Goal: Navigation & Orientation: Find specific page/section

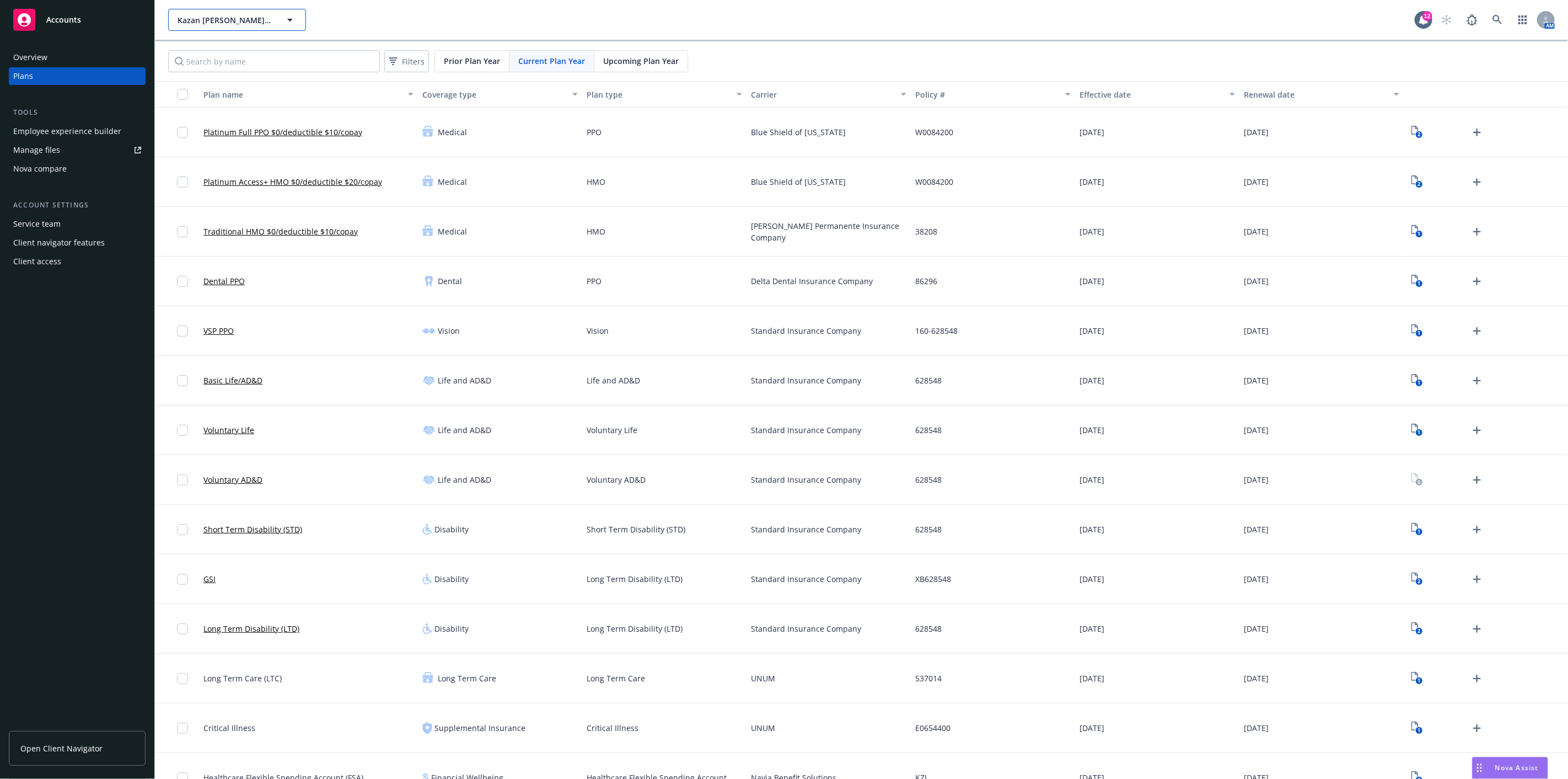
click at [289, 17] on icon "button" at bounding box center [290, 19] width 13 height 13
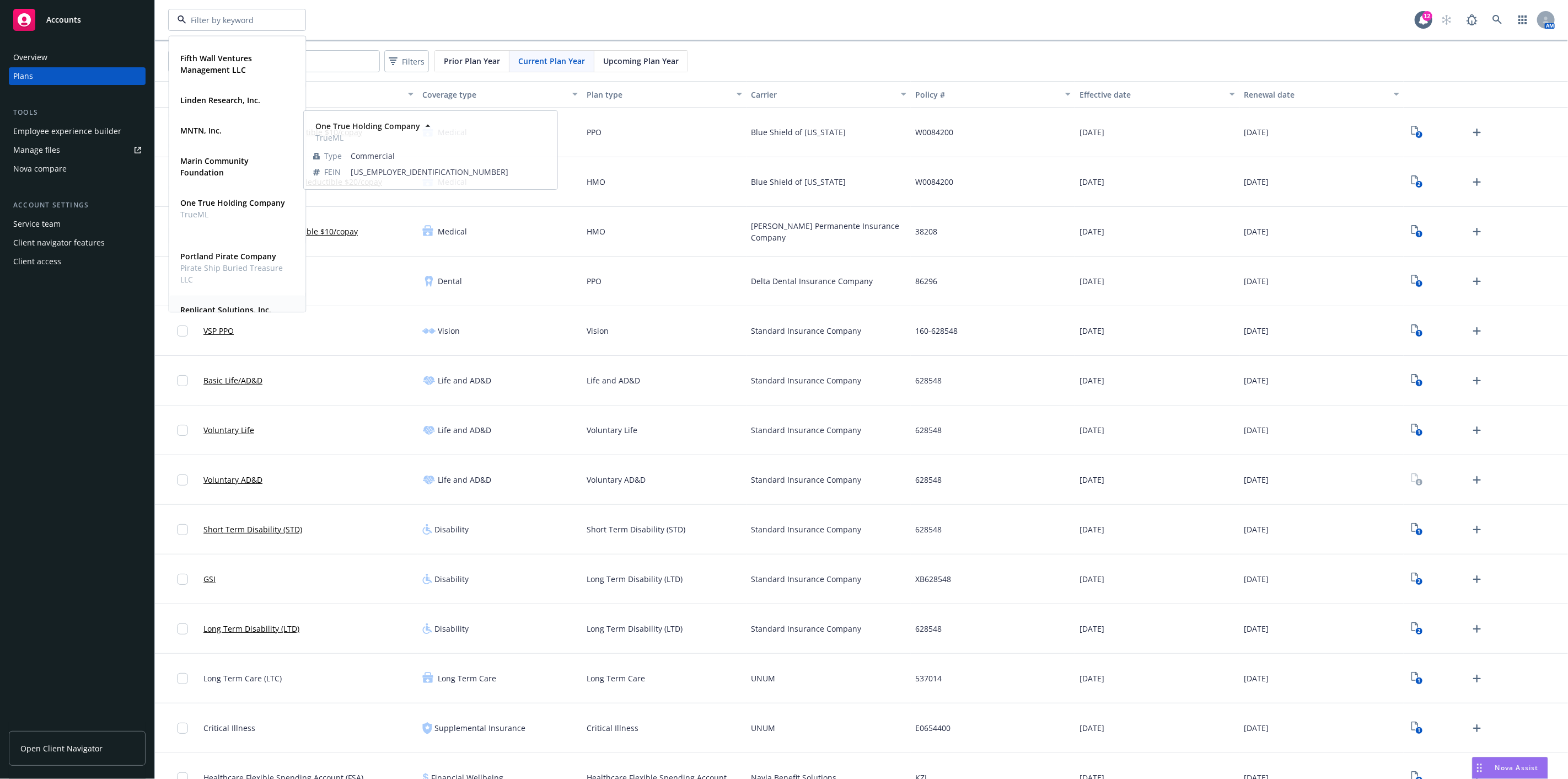
scroll to position [245, 0]
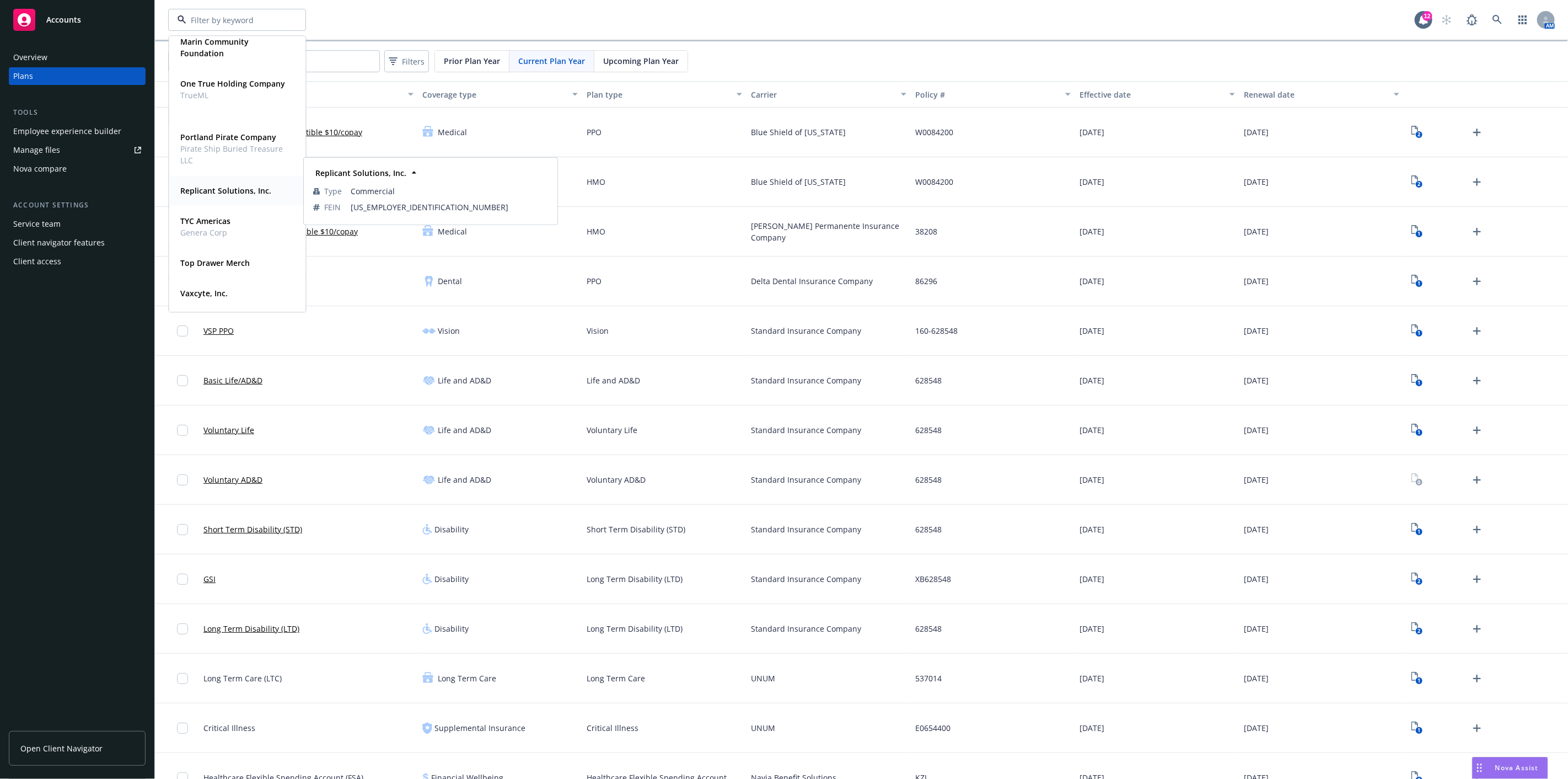
drag, startPoint x: 207, startPoint y: 195, endPoint x: 214, endPoint y: 192, distance: 7.6
click at [209, 195] on span "Replicant Solutions, Inc." at bounding box center [225, 190] width 91 height 11
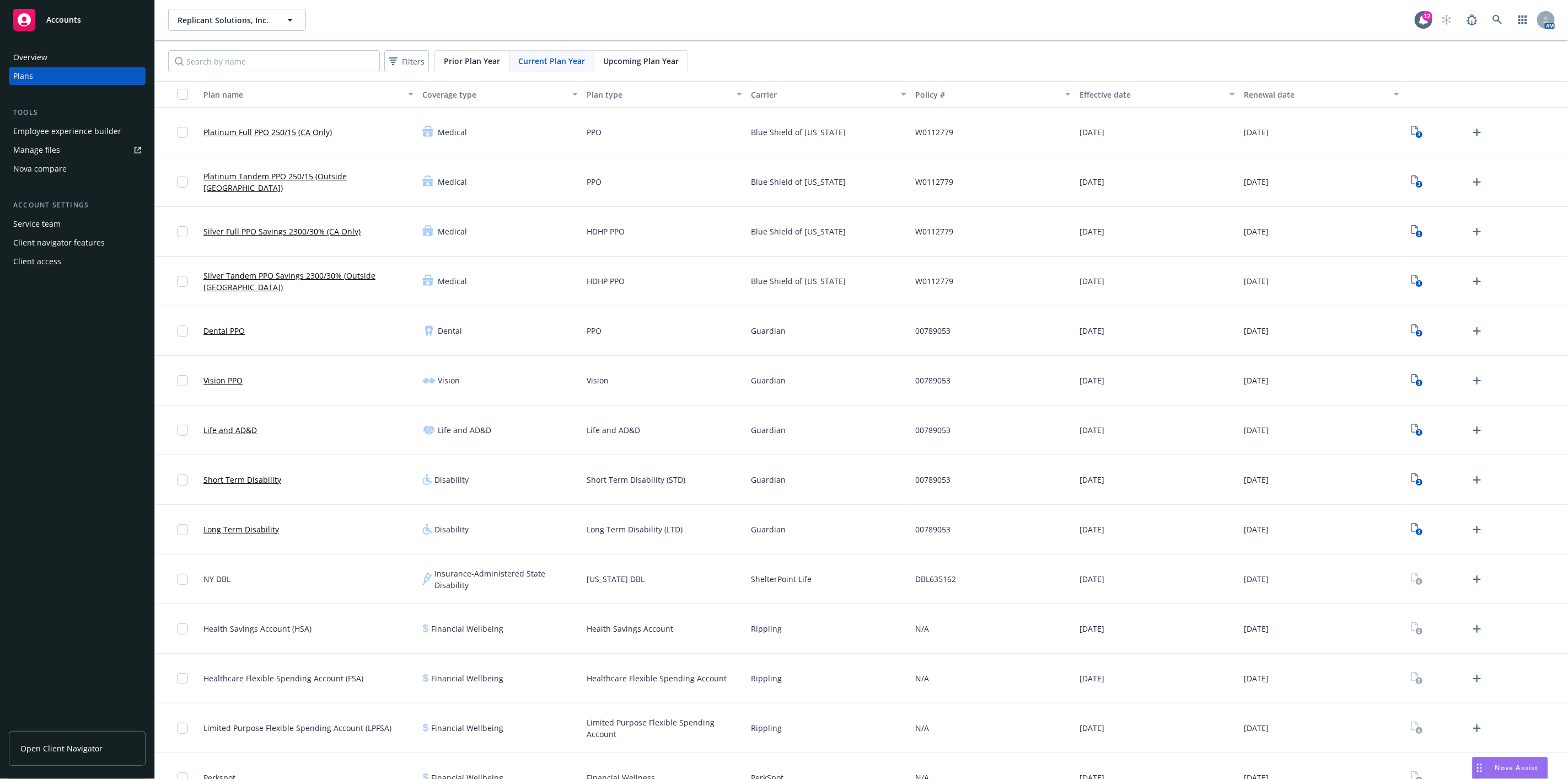
click at [80, 124] on div "Employee experience builder" at bounding box center [66, 131] width 108 height 18
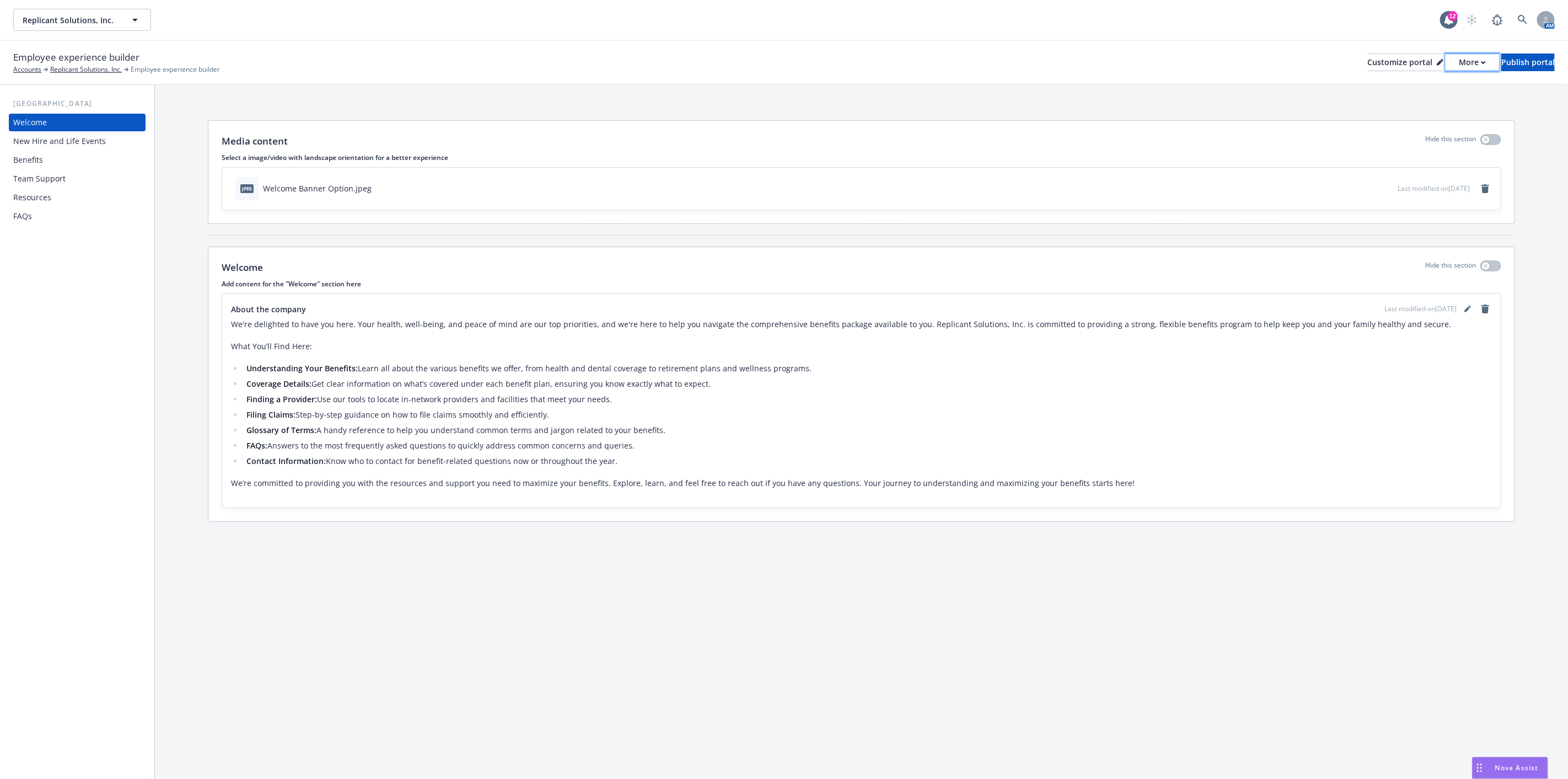
click at [1446, 62] on button "More" at bounding box center [1472, 62] width 53 height 18
